Goal: Transaction & Acquisition: Purchase product/service

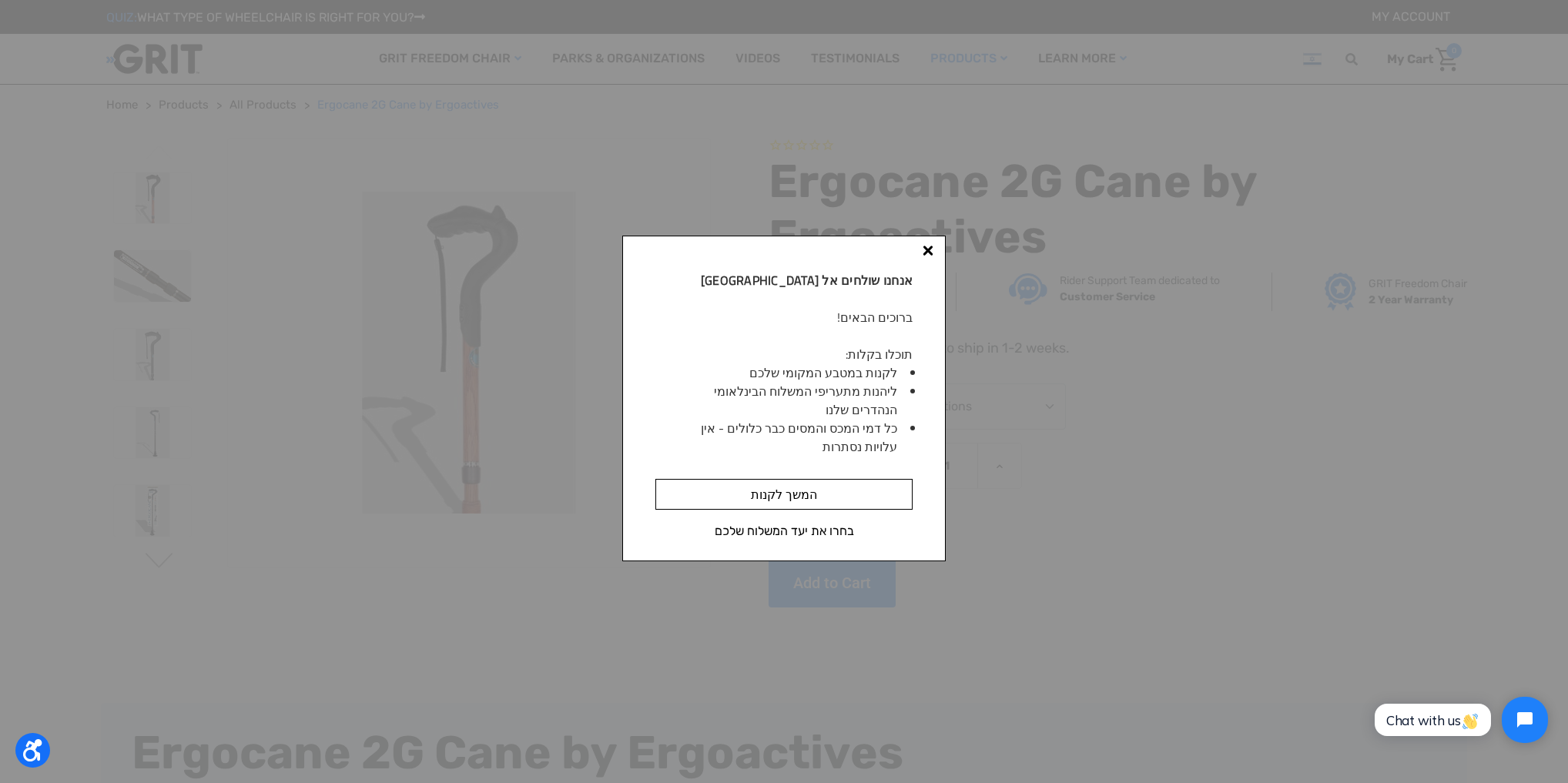
click at [770, 492] on input "המשך לקנות" at bounding box center [784, 495] width 257 height 31
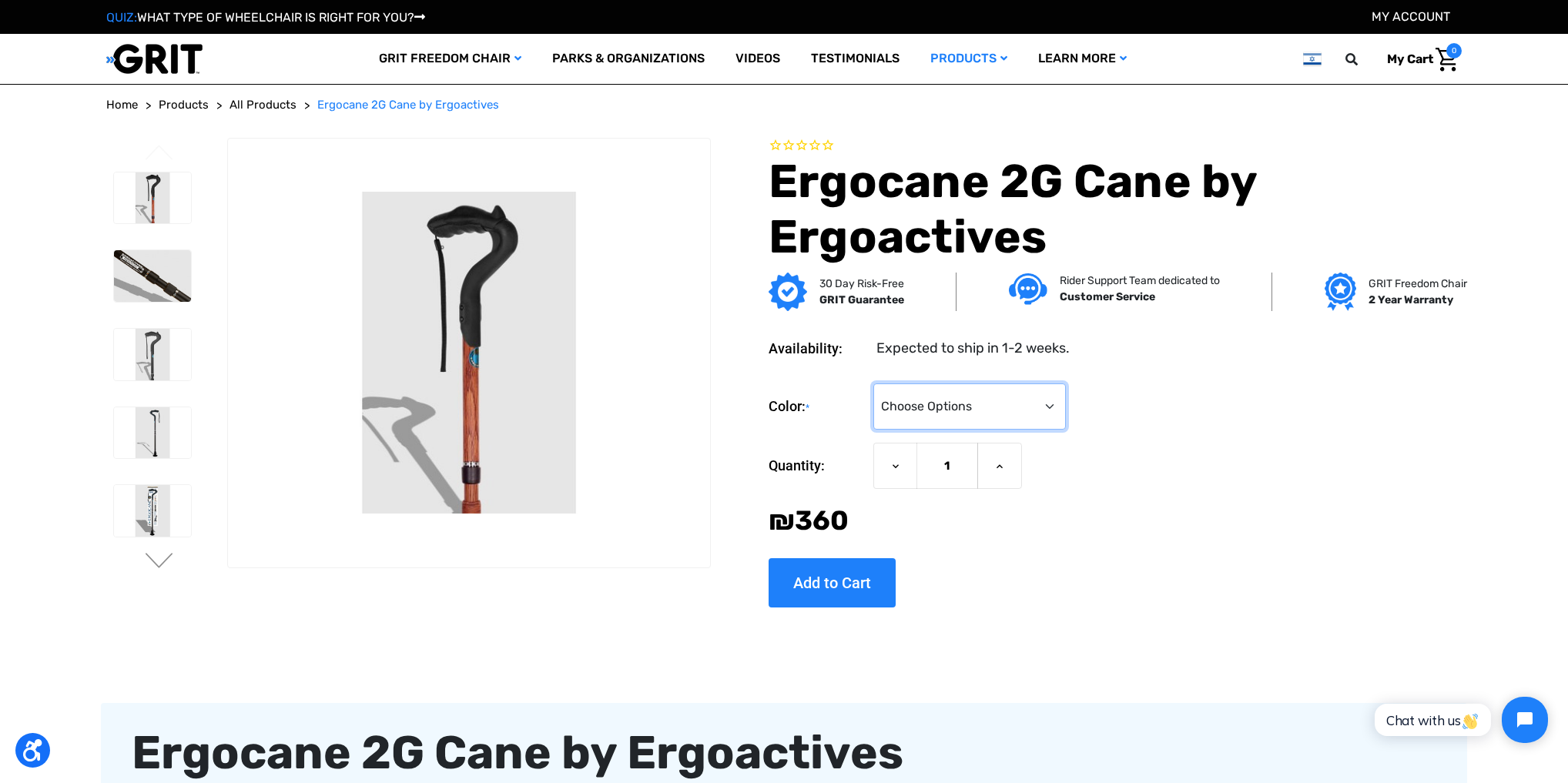
click at [1042, 402] on select "Choose Options Black Wood Carbon Checkered" at bounding box center [970, 407] width 192 height 47
select select "574"
click at [874, 384] on select "Choose Options Black Wood Carbon Checkered" at bounding box center [970, 407] width 192 height 47
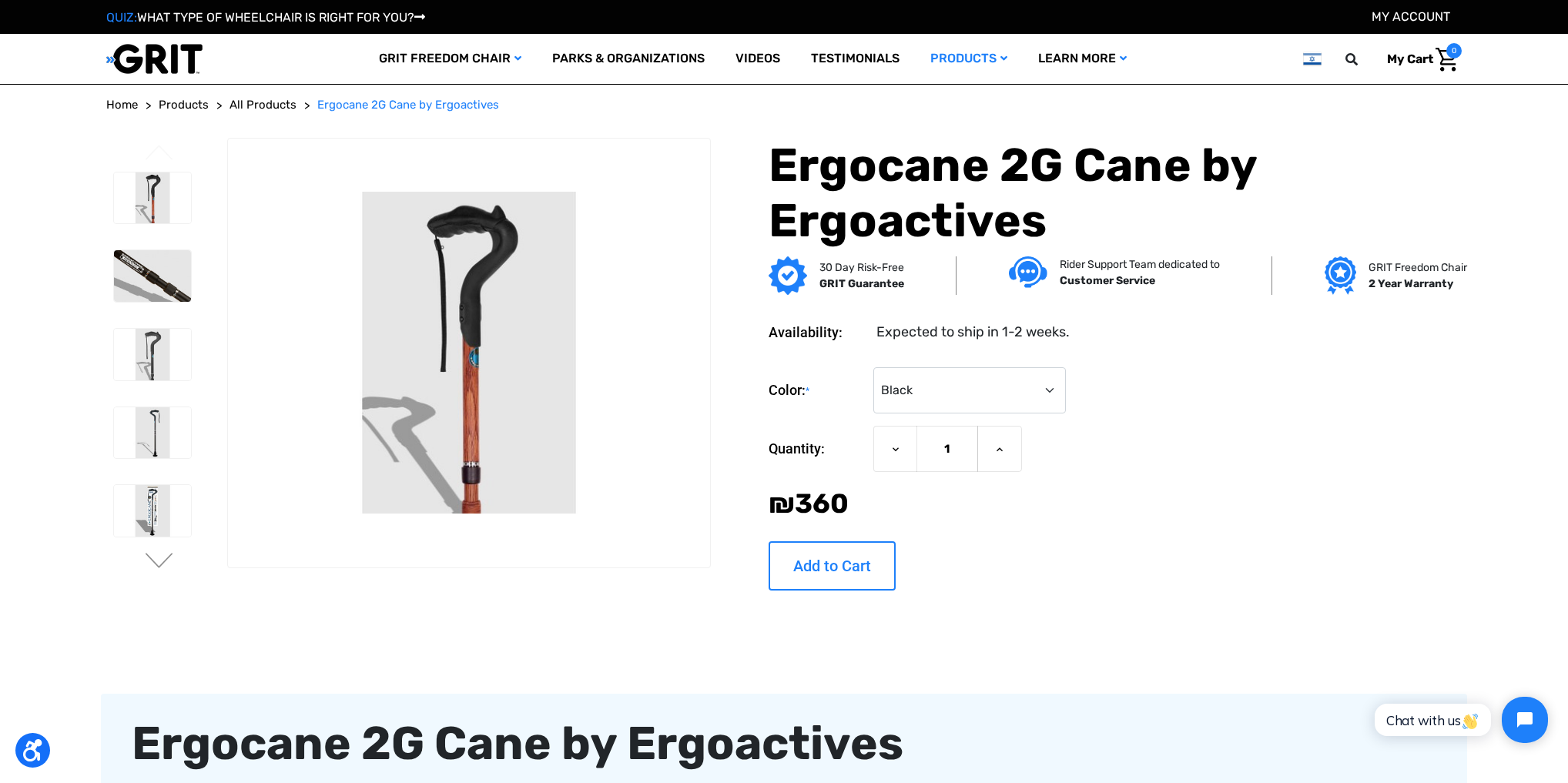
click at [853, 558] on input "Add to Cart" at bounding box center [832, 566] width 127 height 50
type input "Add to Cart"
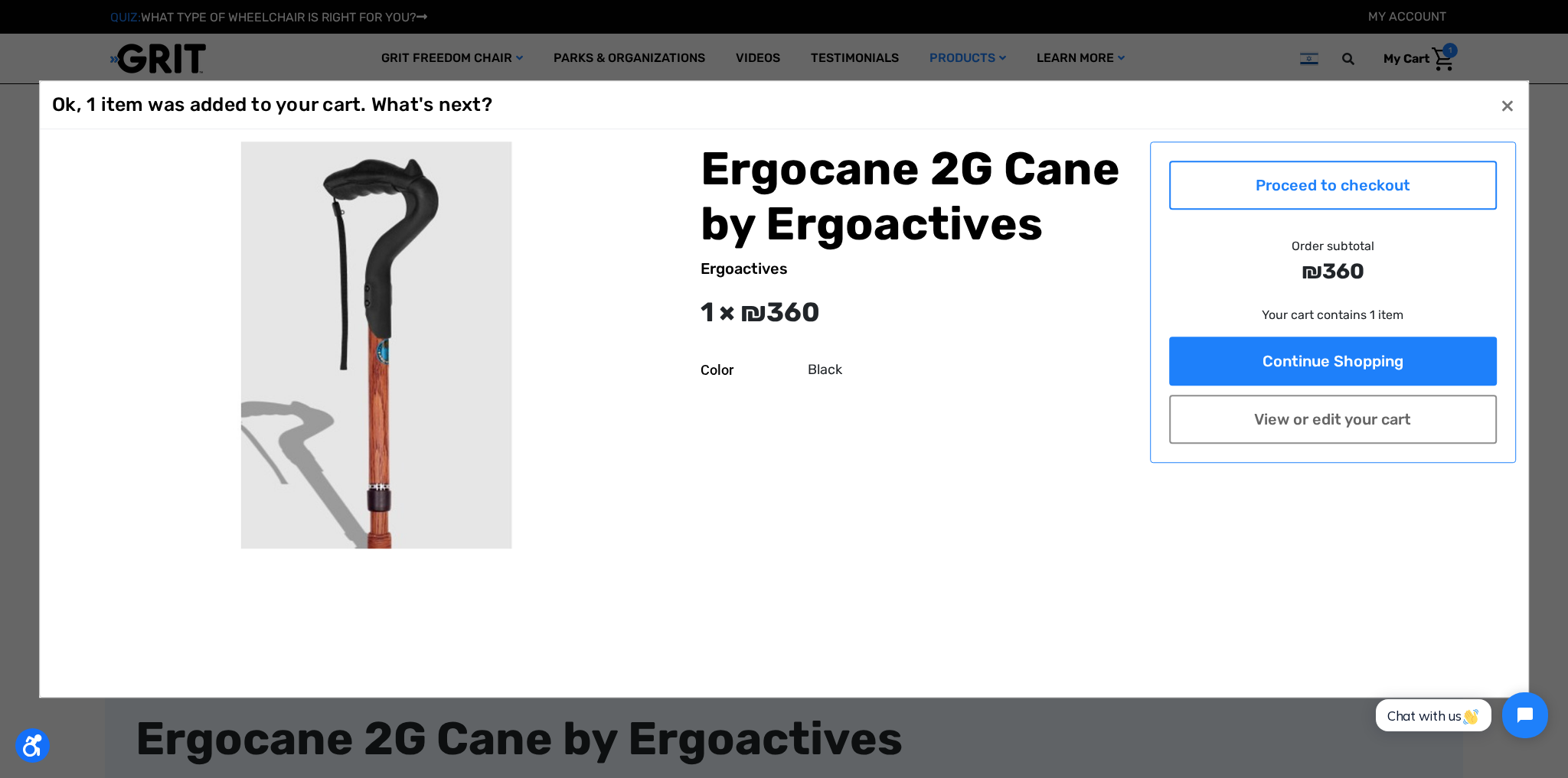
click at [1418, 163] on link "Proceed to checkout" at bounding box center [1332, 186] width 327 height 49
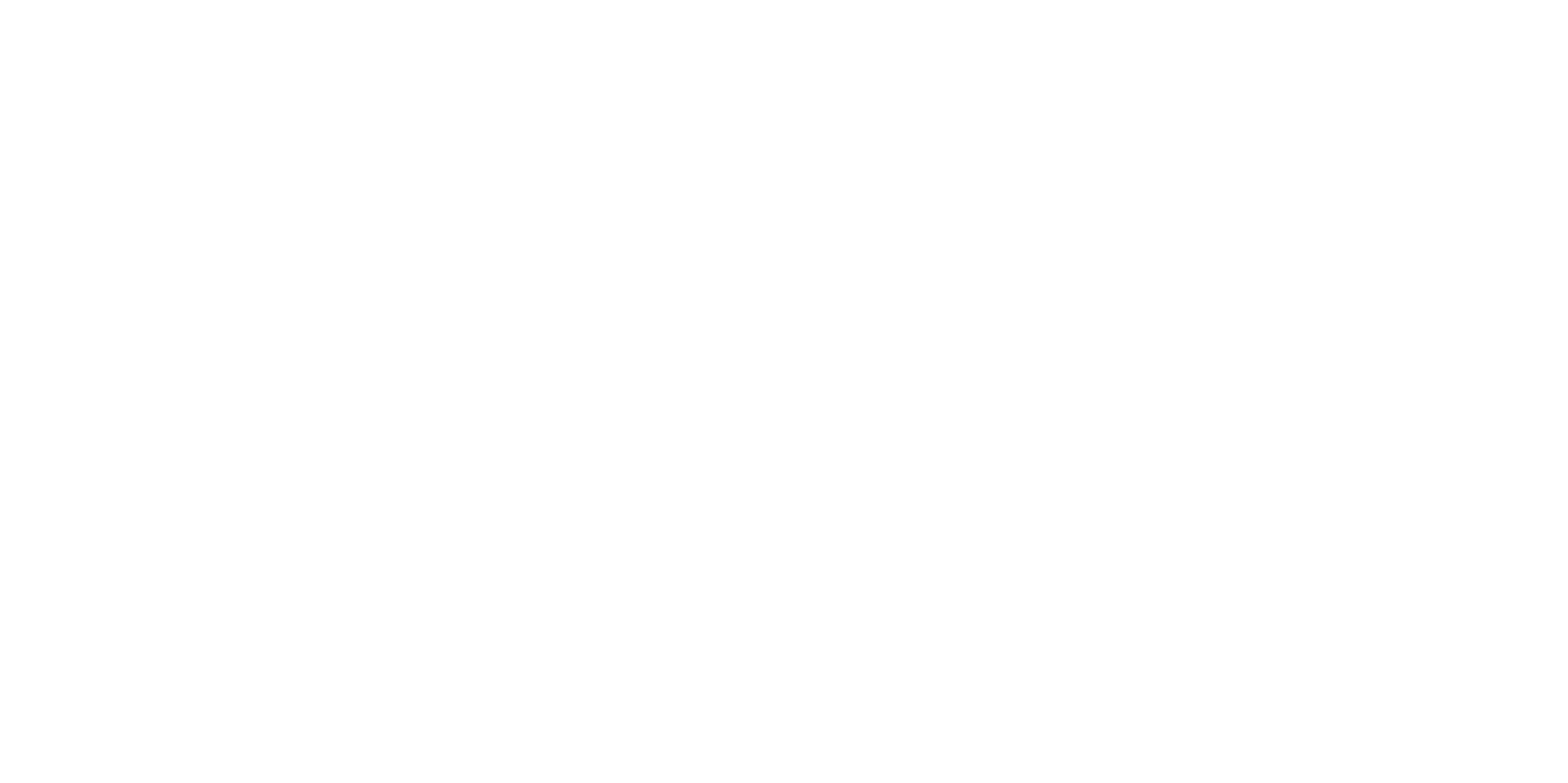
scroll to position [616, 0]
